Goal: Transaction & Acquisition: Obtain resource

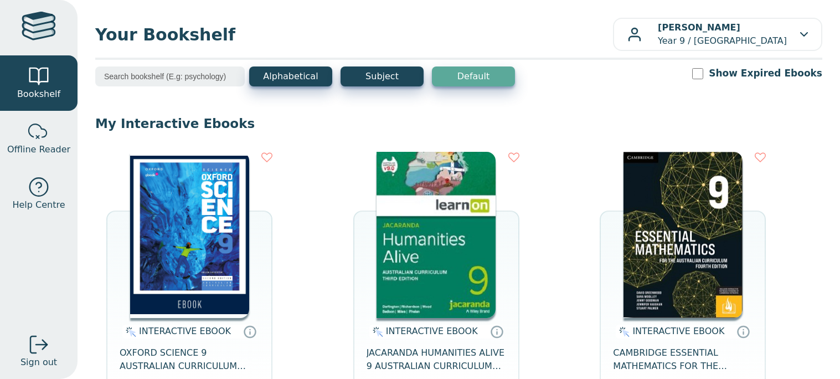
scroll to position [459, 0]
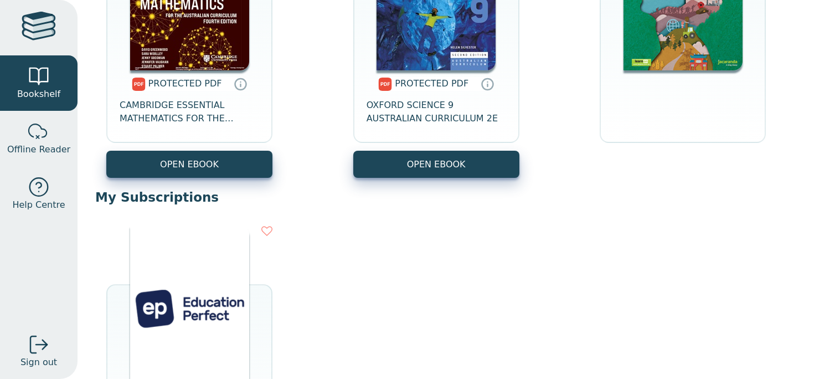
scroll to position [572, 0]
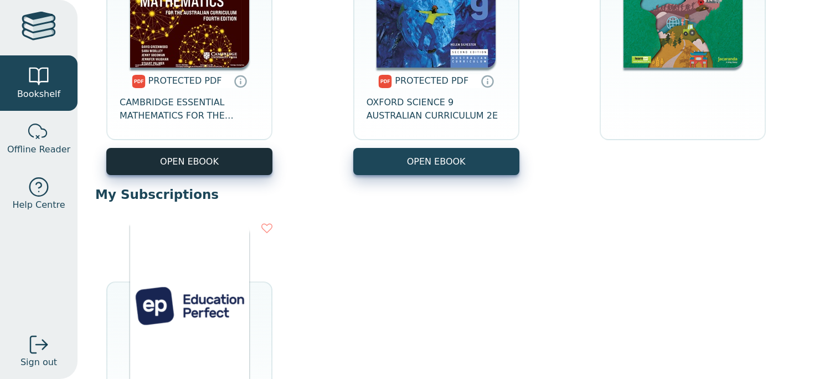
click at [216, 153] on link "OPEN EBOOK" at bounding box center [189, 161] width 166 height 27
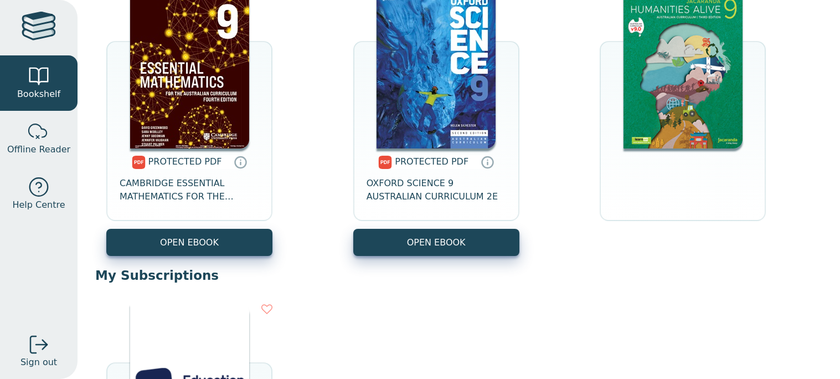
scroll to position [467, 0]
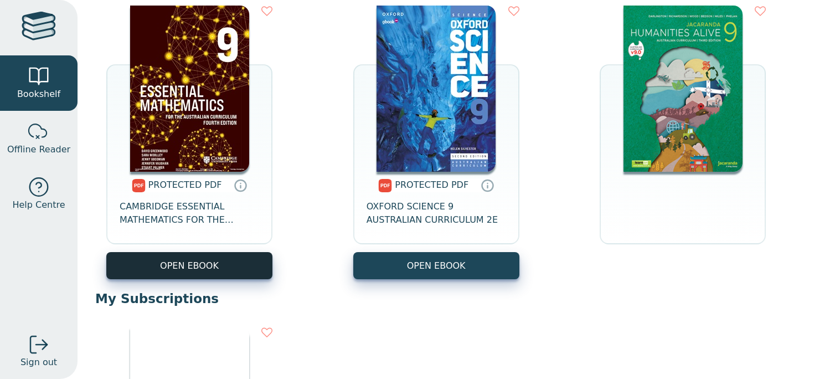
click at [192, 255] on link "OPEN EBOOK" at bounding box center [189, 265] width 166 height 27
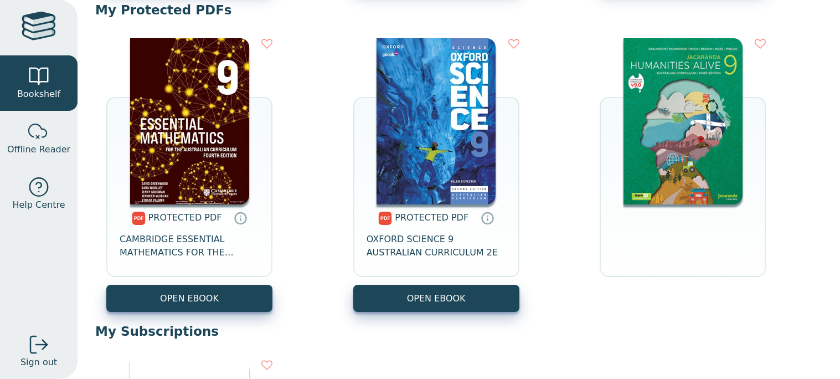
scroll to position [435, 0]
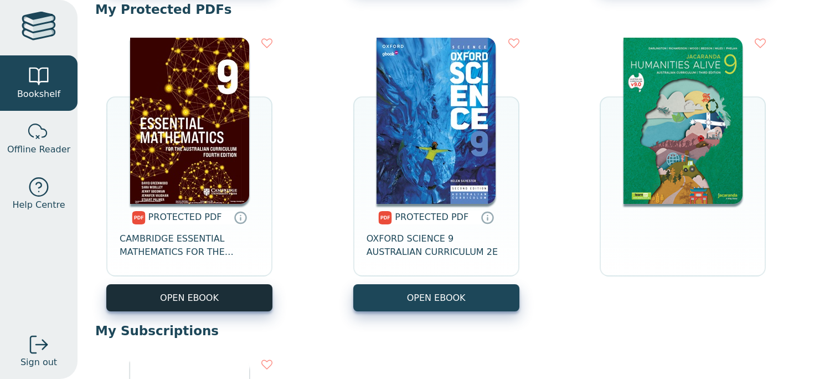
click at [185, 290] on link "OPEN EBOOK" at bounding box center [189, 297] width 166 height 27
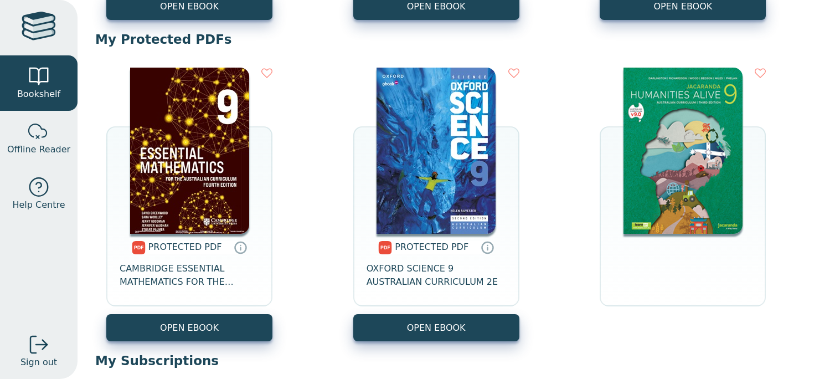
scroll to position [413, 0]
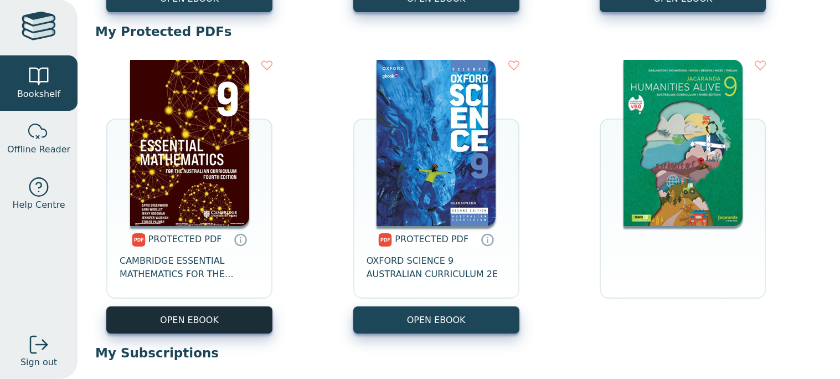
click at [228, 318] on link "OPEN EBOOK" at bounding box center [189, 319] width 166 height 27
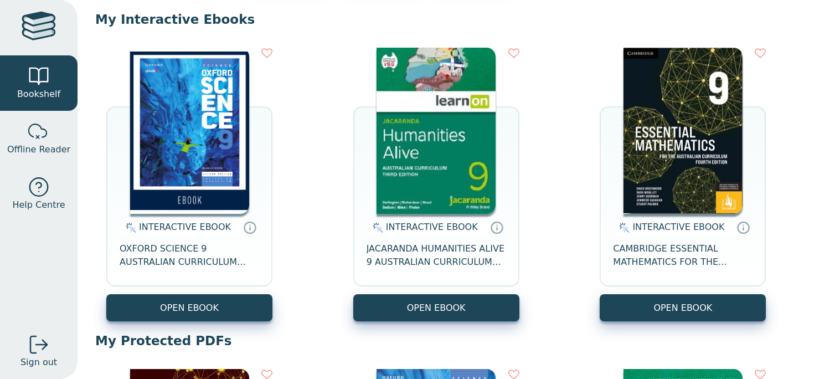
scroll to position [111, 0]
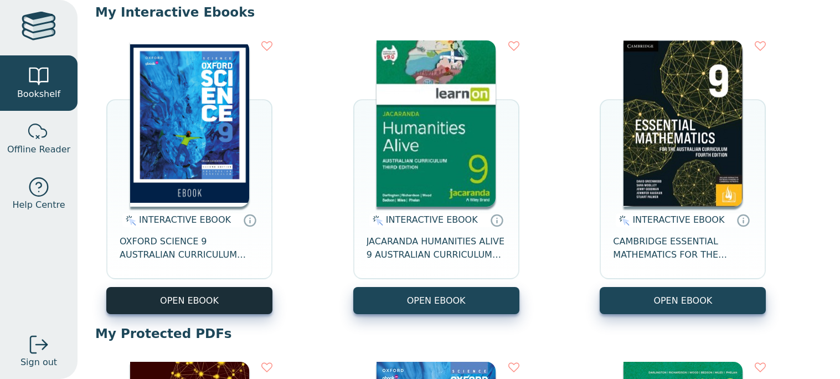
click at [235, 307] on button "OPEN EBOOK" at bounding box center [189, 300] width 166 height 27
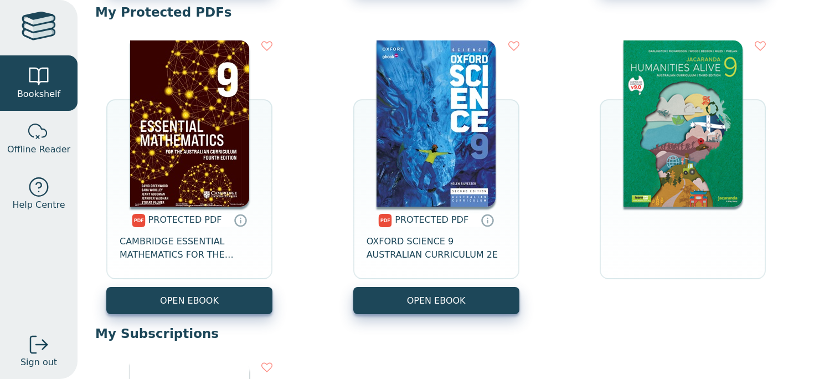
scroll to position [439, 0]
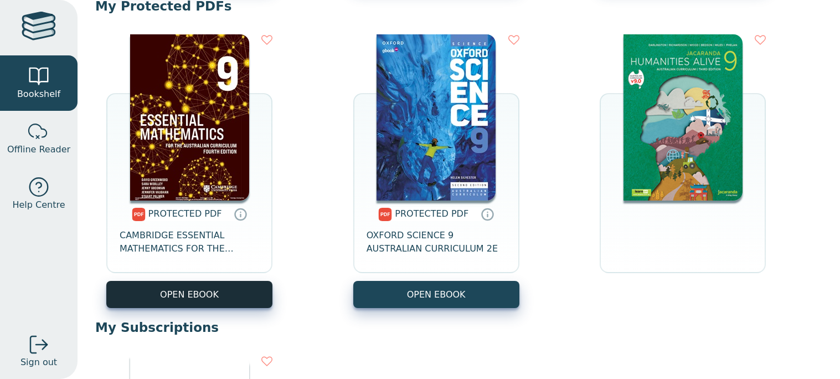
click at [212, 287] on link "OPEN EBOOK" at bounding box center [189, 294] width 166 height 27
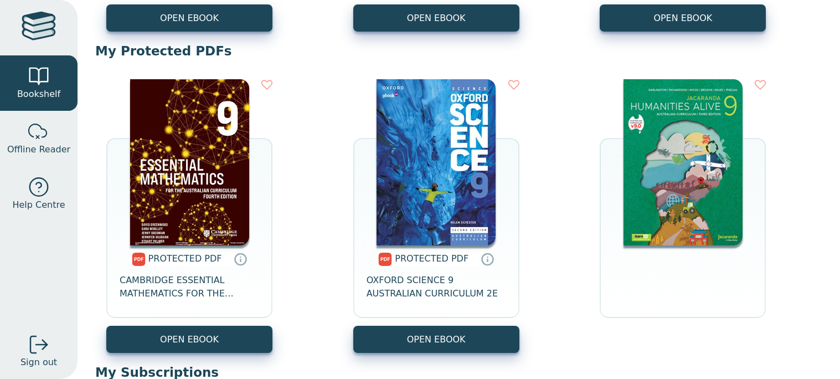
scroll to position [396, 0]
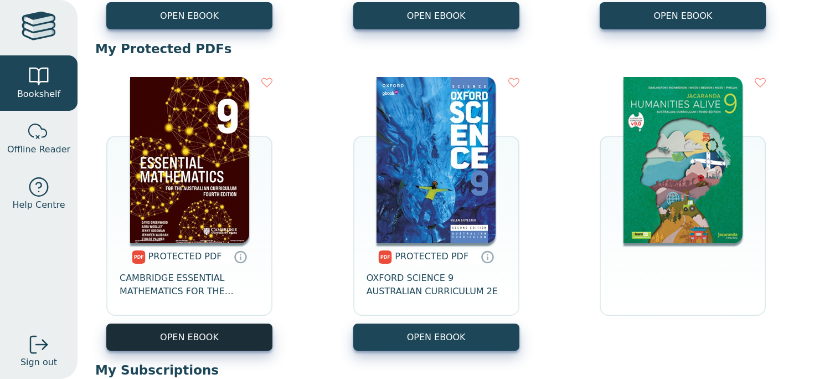
click at [218, 323] on link "OPEN EBOOK" at bounding box center [189, 336] width 166 height 27
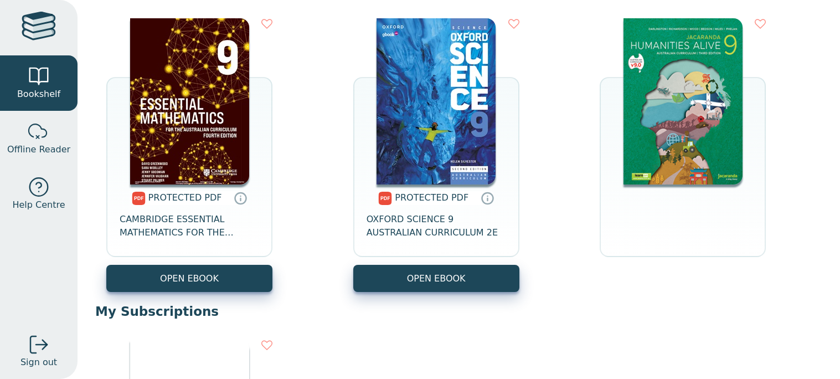
scroll to position [458, 0]
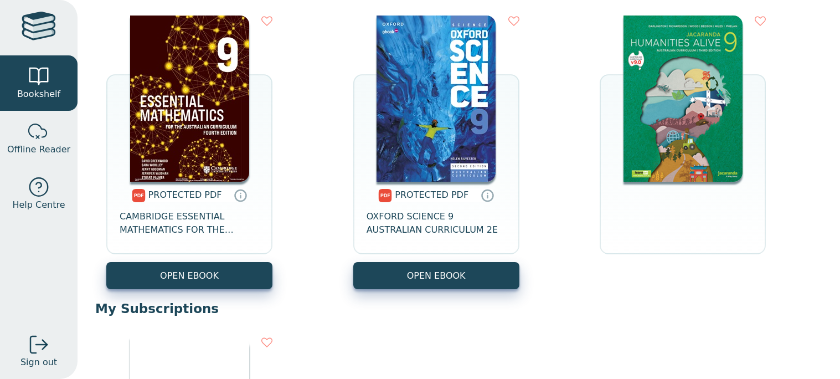
click at [219, 260] on div "PROTECTED PDF CAMBRIDGE ESSENTIAL MATHEMATICS FOR THE AUSTRALIAN CURRICULUM YEA…" at bounding box center [189, 222] width 166 height 80
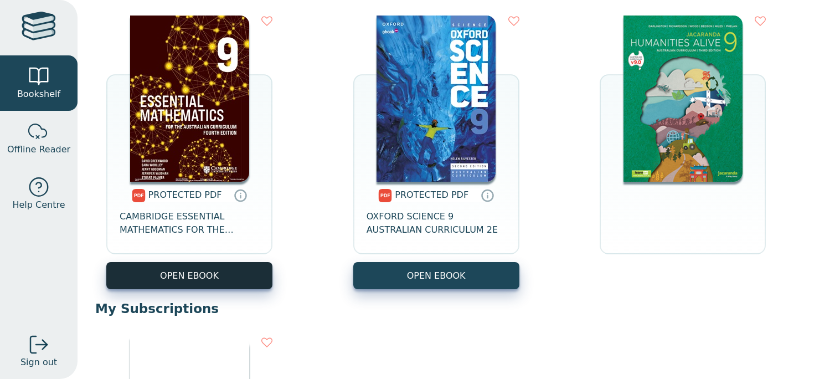
click at [213, 277] on link "OPEN EBOOK" at bounding box center [189, 275] width 166 height 27
